Goal: Information Seeking & Learning: Learn about a topic

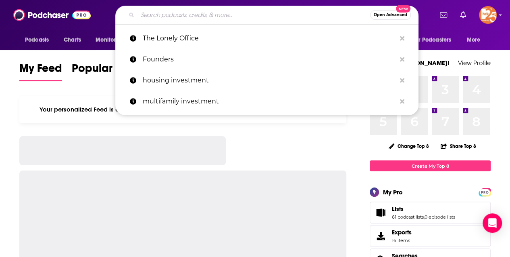
click at [167, 15] on input "Search podcasts, credits, & more..." at bounding box center [254, 14] width 233 height 13
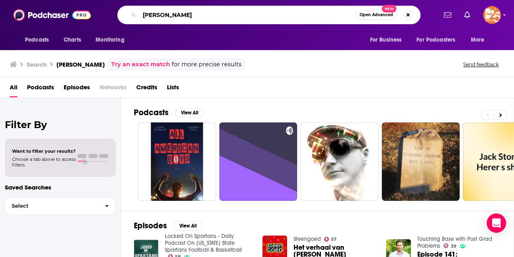
drag, startPoint x: 184, startPoint y: 15, endPoint x: 115, endPoint y: 19, distance: 68.7
click at [115, 19] on div "[PERSON_NAME] Open Advanced New" at bounding box center [269, 15] width 336 height 19
type input "No Cap"
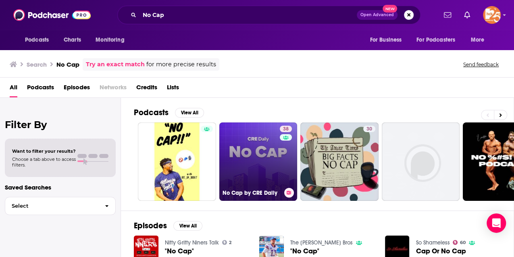
click at [262, 142] on link "38 No Cap by CRE Daily" at bounding box center [258, 161] width 78 height 78
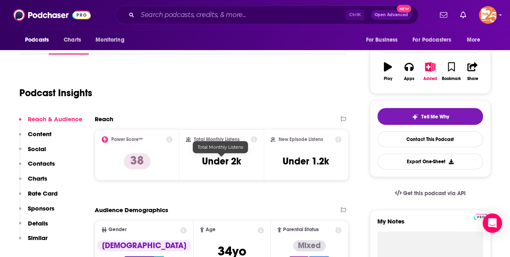
scroll to position [54, 0]
